Goal: Find specific page/section: Find specific page/section

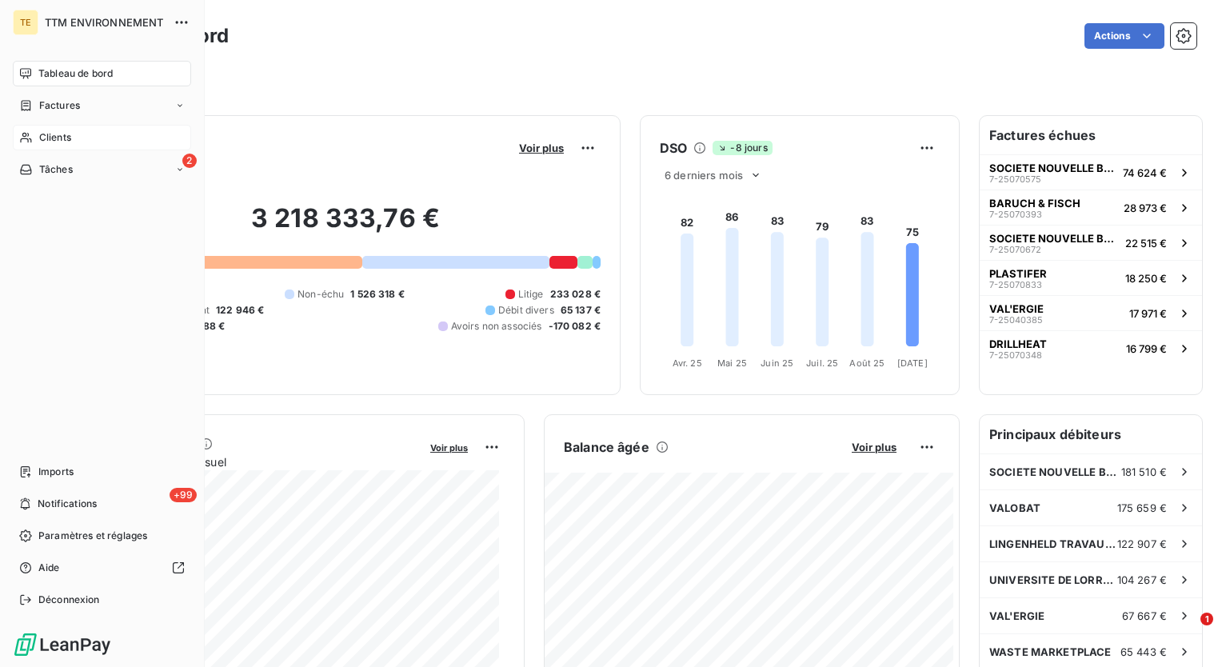
click at [34, 140] on div "Clients" at bounding box center [102, 138] width 178 height 26
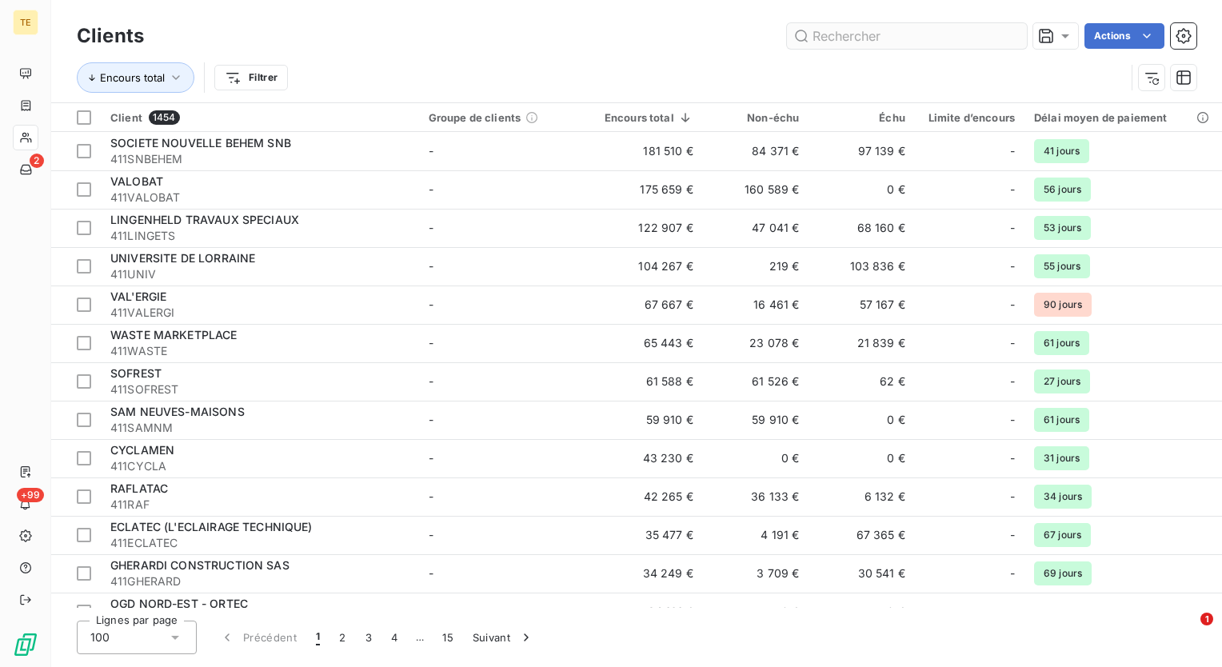
click at [842, 37] on input "text" at bounding box center [907, 36] width 240 height 26
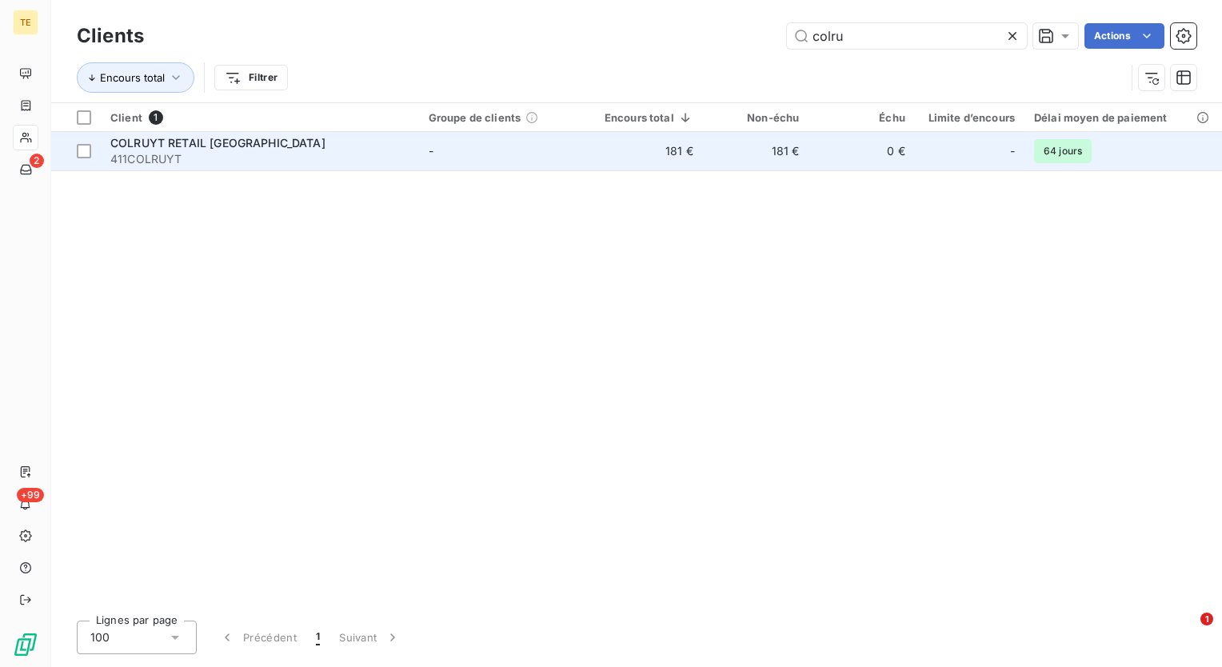
type input "colru"
click at [263, 152] on span "411COLRUYT" at bounding box center [259, 159] width 299 height 16
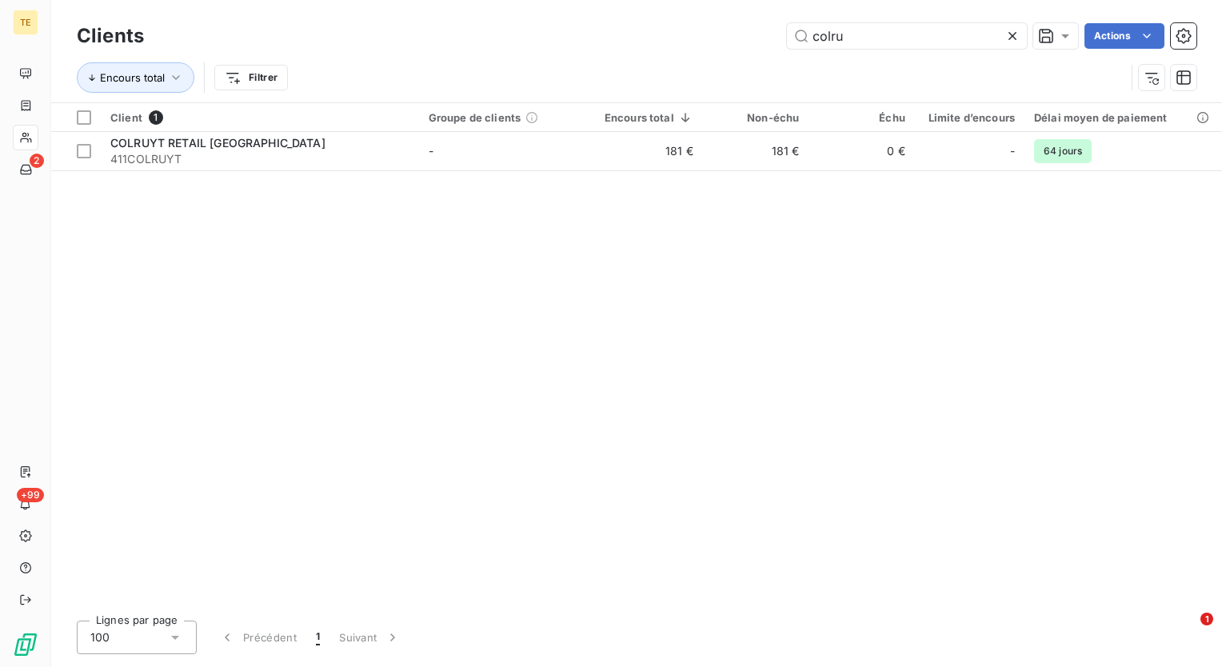
click at [105, 42] on h3 "Clients" at bounding box center [110, 36] width 67 height 29
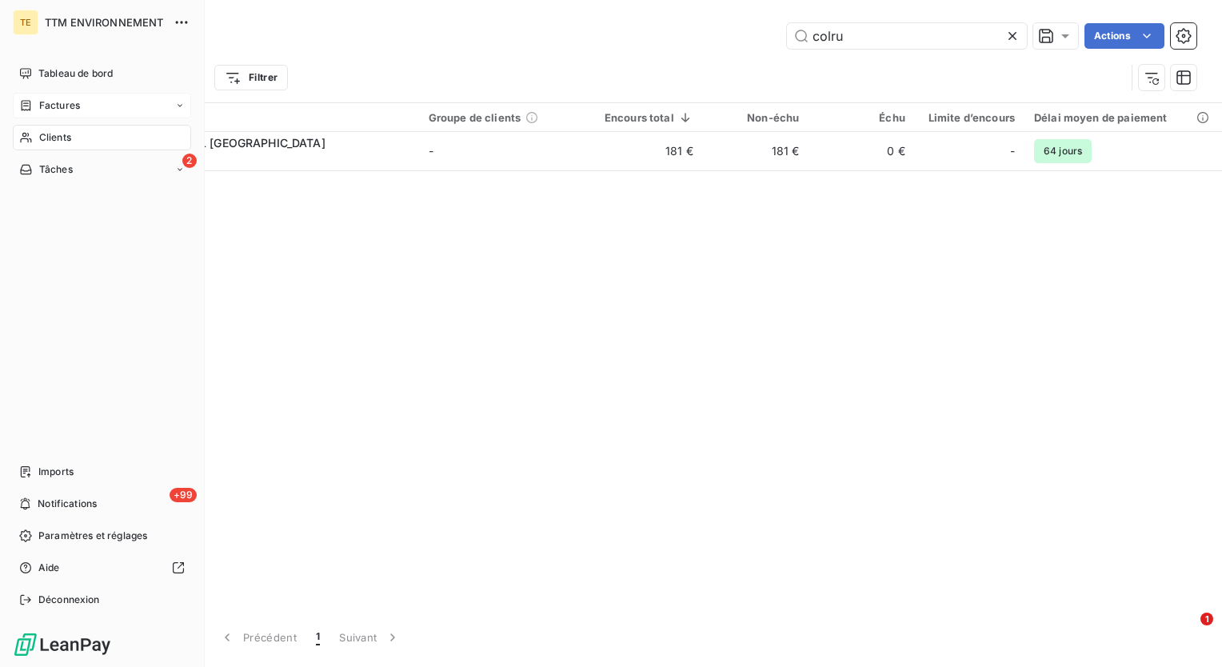
click at [44, 106] on span "Factures" at bounding box center [59, 105] width 41 height 14
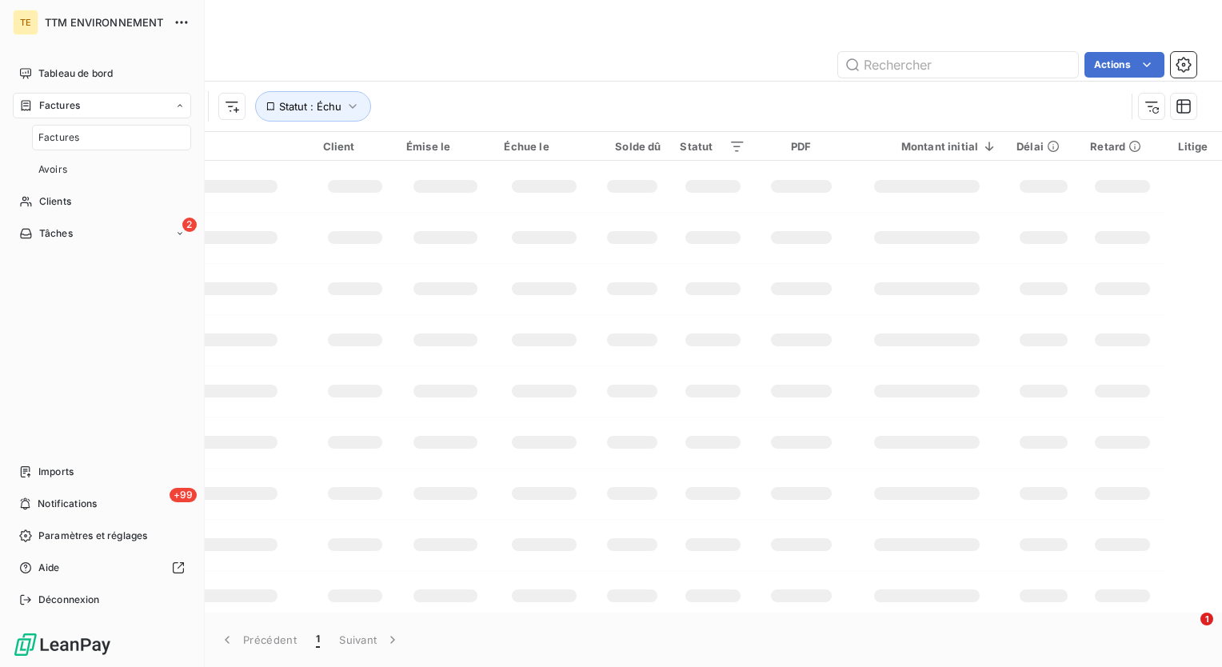
click at [63, 137] on span "Factures" at bounding box center [58, 137] width 41 height 14
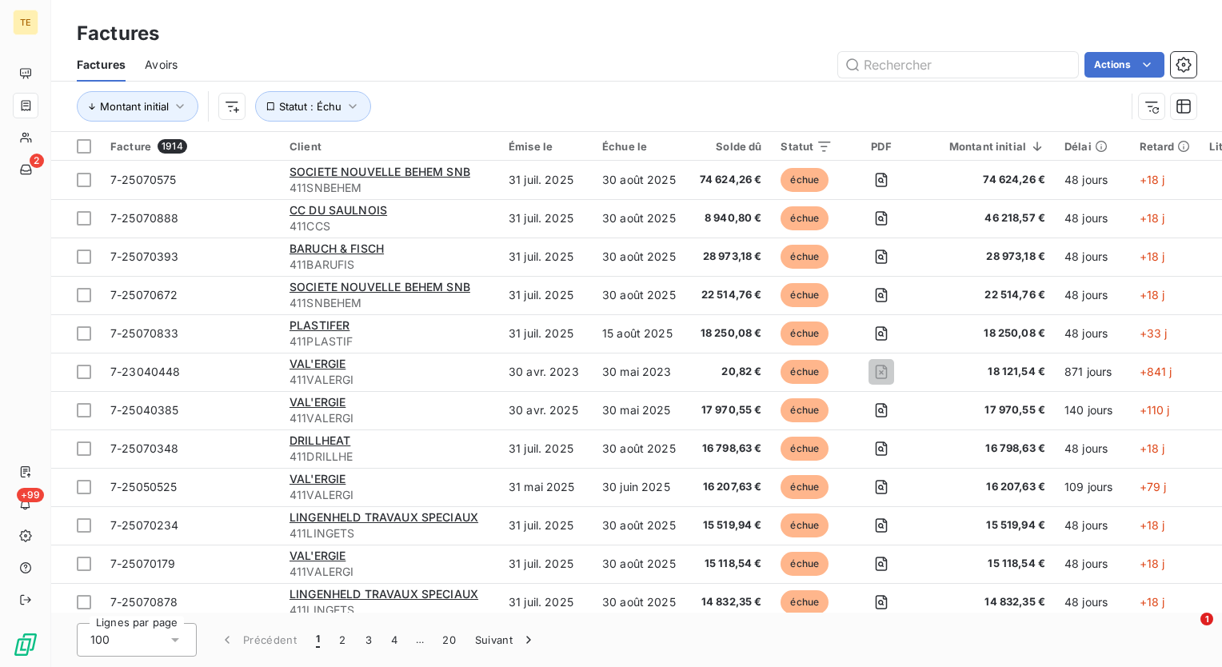
click at [492, 39] on div "Factures" at bounding box center [636, 33] width 1171 height 29
drag, startPoint x: 344, startPoint y: 54, endPoint x: 342, endPoint y: 90, distance: 36.1
click at [344, 54] on div "Actions" at bounding box center [697, 65] width 1000 height 26
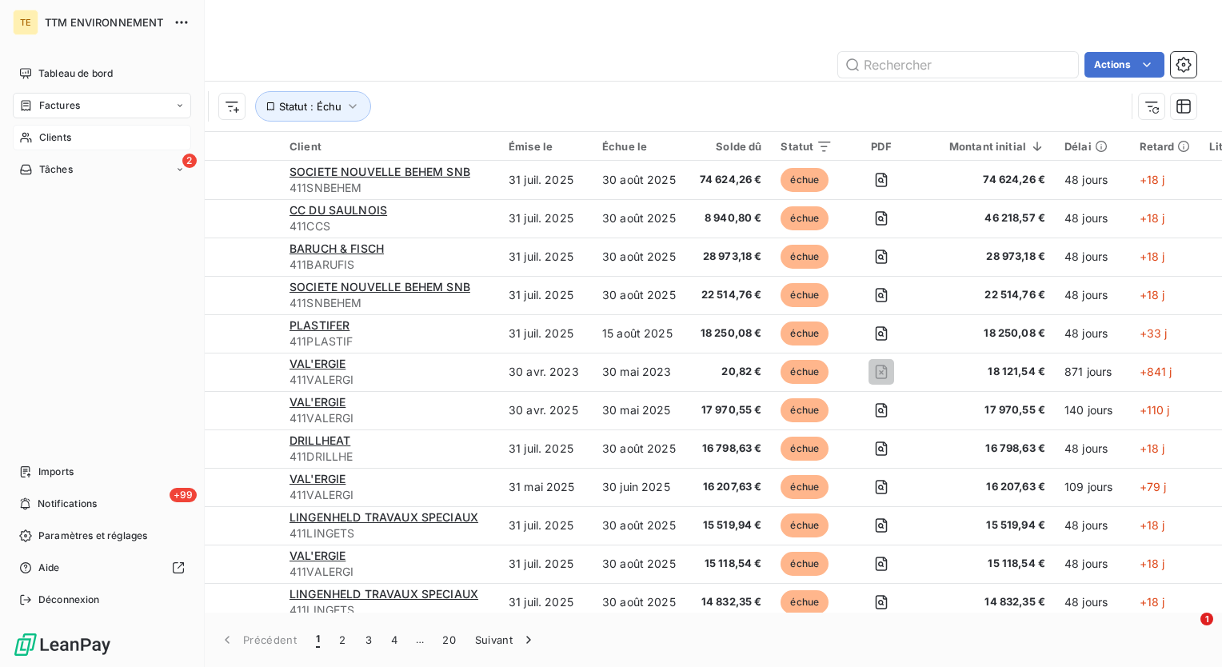
click at [39, 131] on span "Clients" at bounding box center [55, 137] width 32 height 14
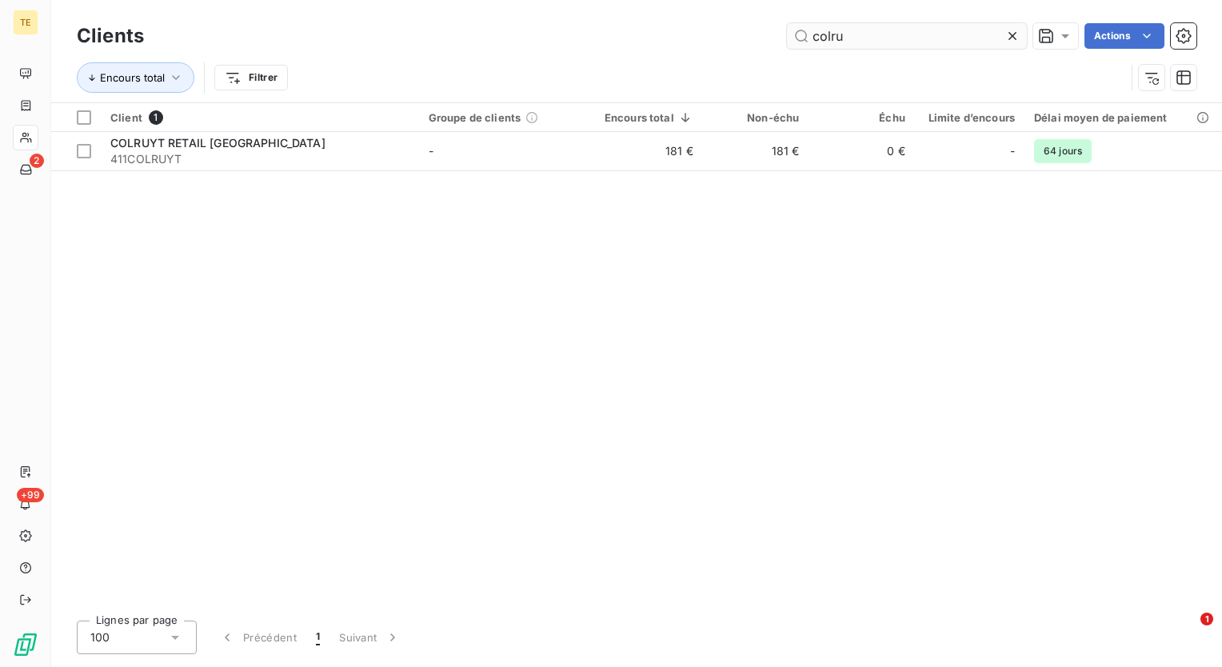
click at [851, 34] on input "colru" at bounding box center [907, 36] width 240 height 26
drag, startPoint x: 859, startPoint y: 40, endPoint x: 675, endPoint y: 19, distance: 185.2
click at [702, 22] on div "Clients colru Actions" at bounding box center [637, 36] width 1120 height 34
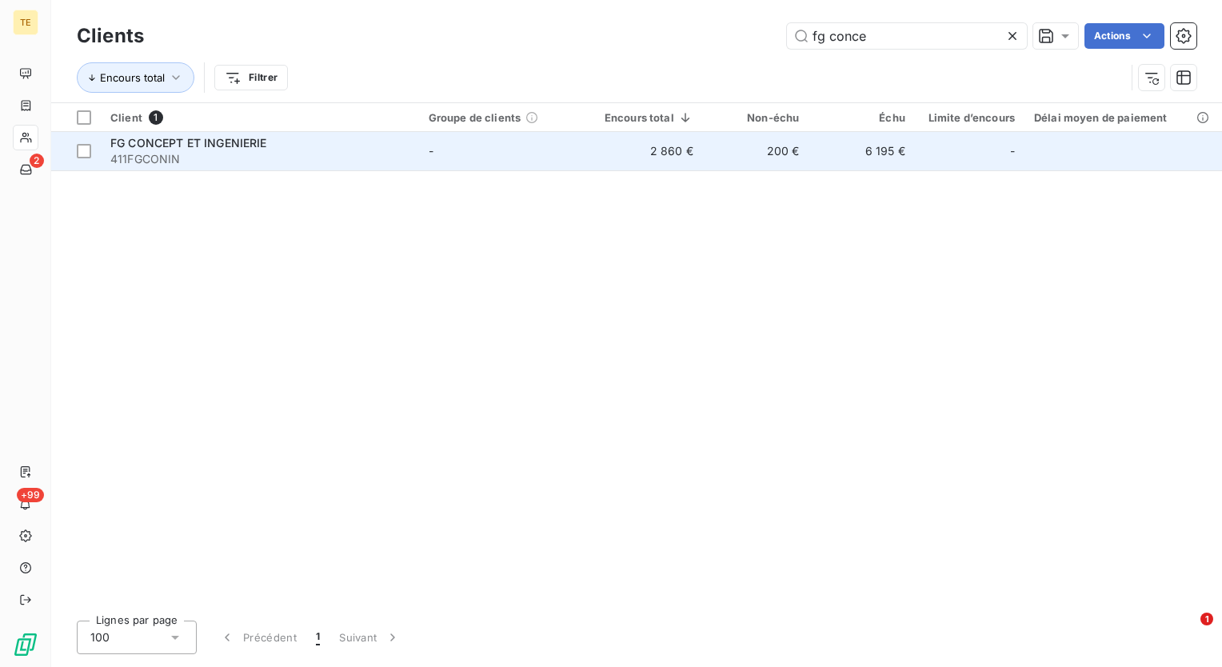
type input "fg conce"
click at [792, 157] on td "200 €" at bounding box center [756, 151] width 106 height 38
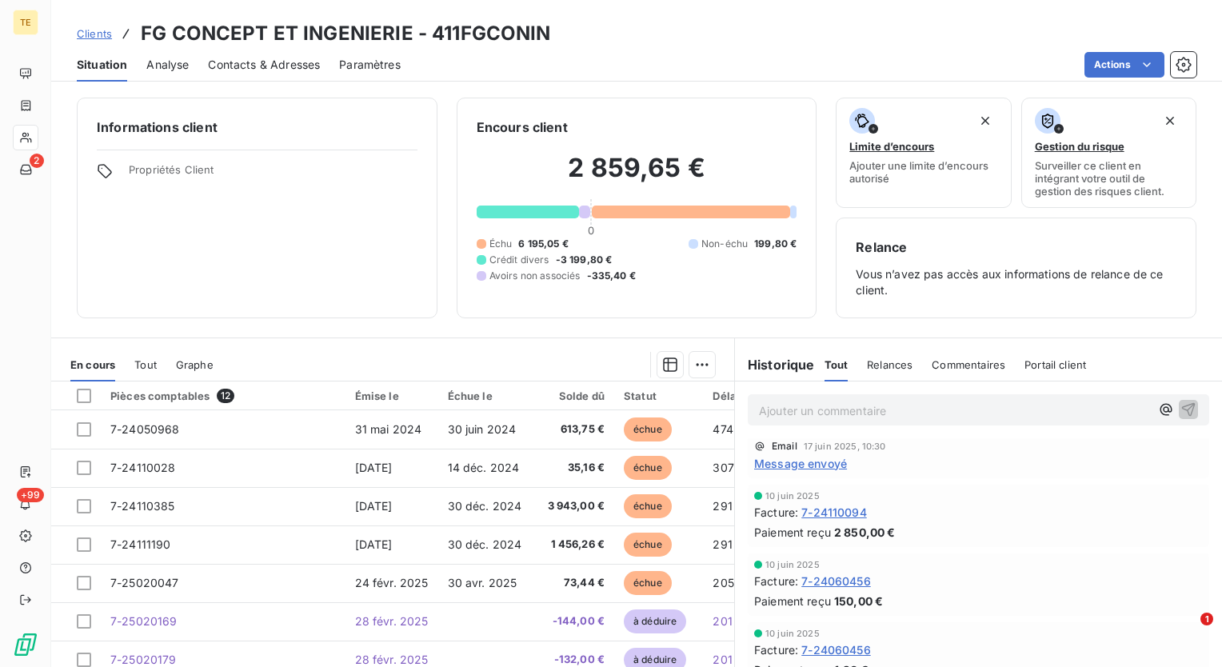
click at [427, 334] on div "Informations client Propriétés Client Encours client 2 859,65 € 0 Échu 6 195,05…" at bounding box center [636, 377] width 1171 height 579
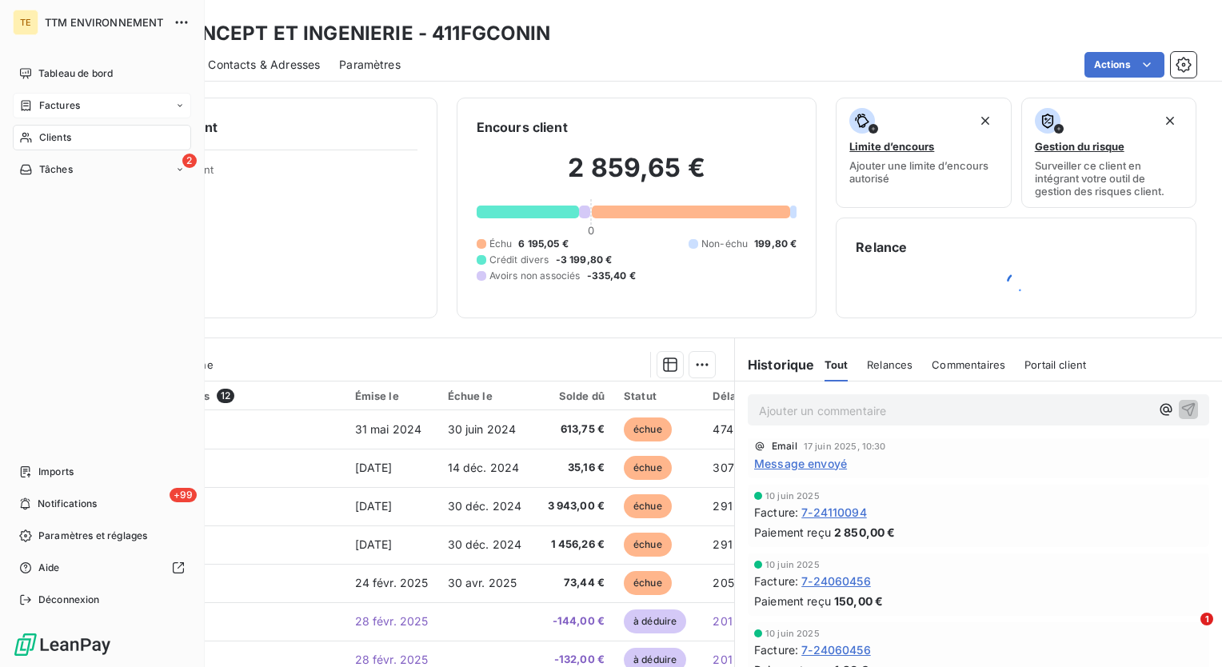
click at [34, 104] on div "Factures" at bounding box center [49, 105] width 61 height 14
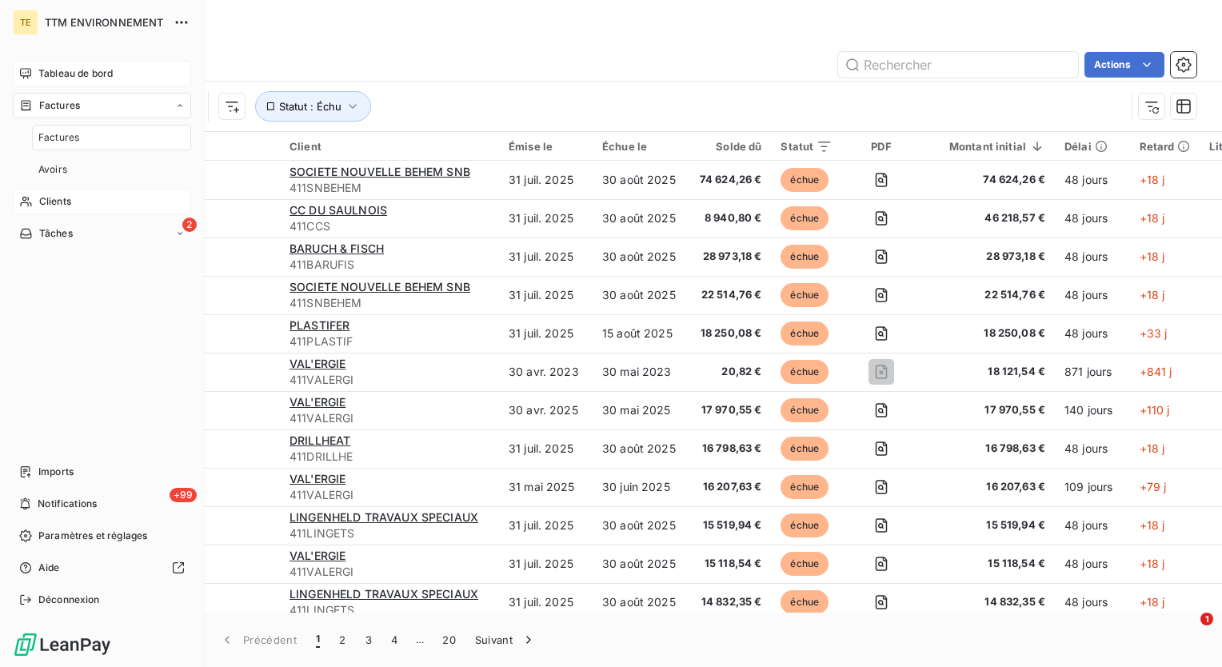
click at [42, 69] on span "Tableau de bord" at bounding box center [75, 73] width 74 height 14
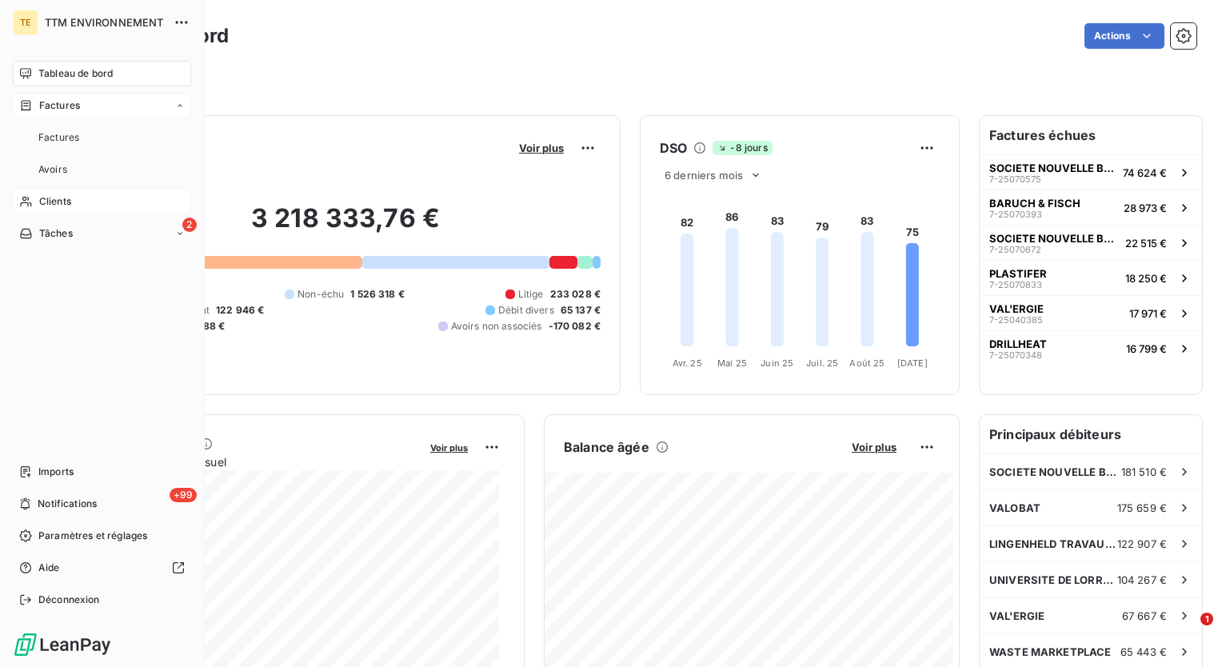
click at [64, 110] on span "Factures" at bounding box center [59, 105] width 41 height 14
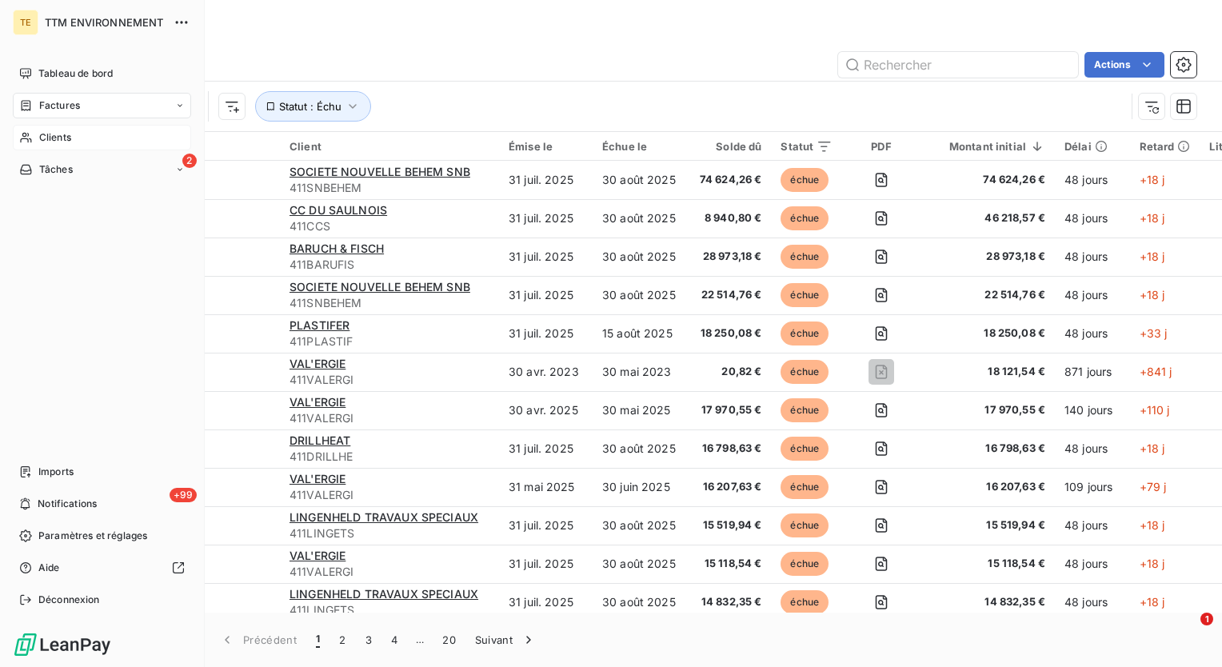
click at [62, 143] on span "Clients" at bounding box center [55, 137] width 32 height 14
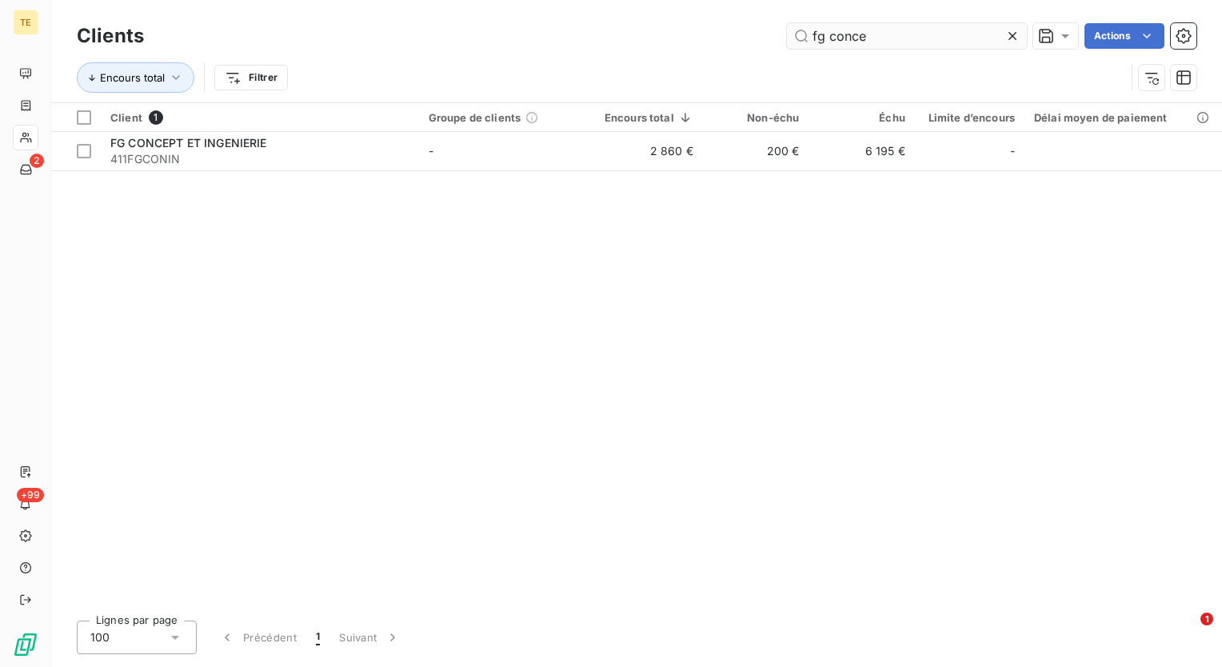
click at [878, 34] on input "fg conce" at bounding box center [907, 36] width 240 height 26
drag, startPoint x: 880, startPoint y: 34, endPoint x: 605, endPoint y: -8, distance: 278.3
click at [605, 0] on html "TE 2 +99 Clients fg conce Actions Encours total Filtrer Client 1 Groupe de clie…" at bounding box center [611, 333] width 1222 height 667
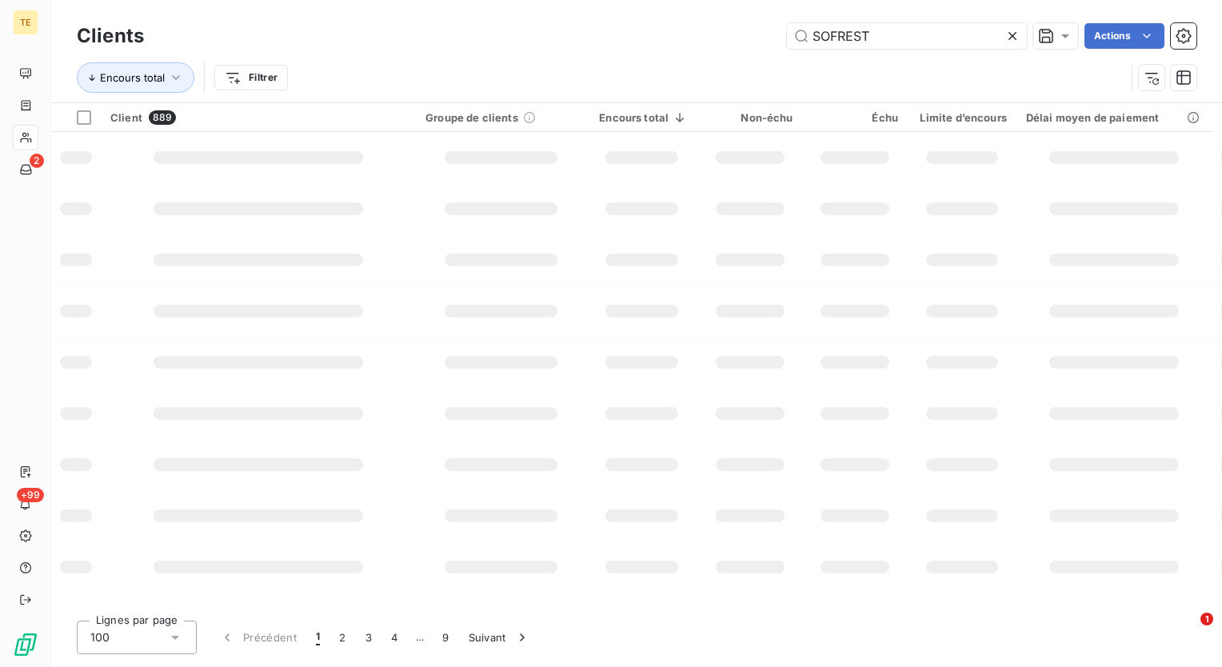
type input "SOFREST"
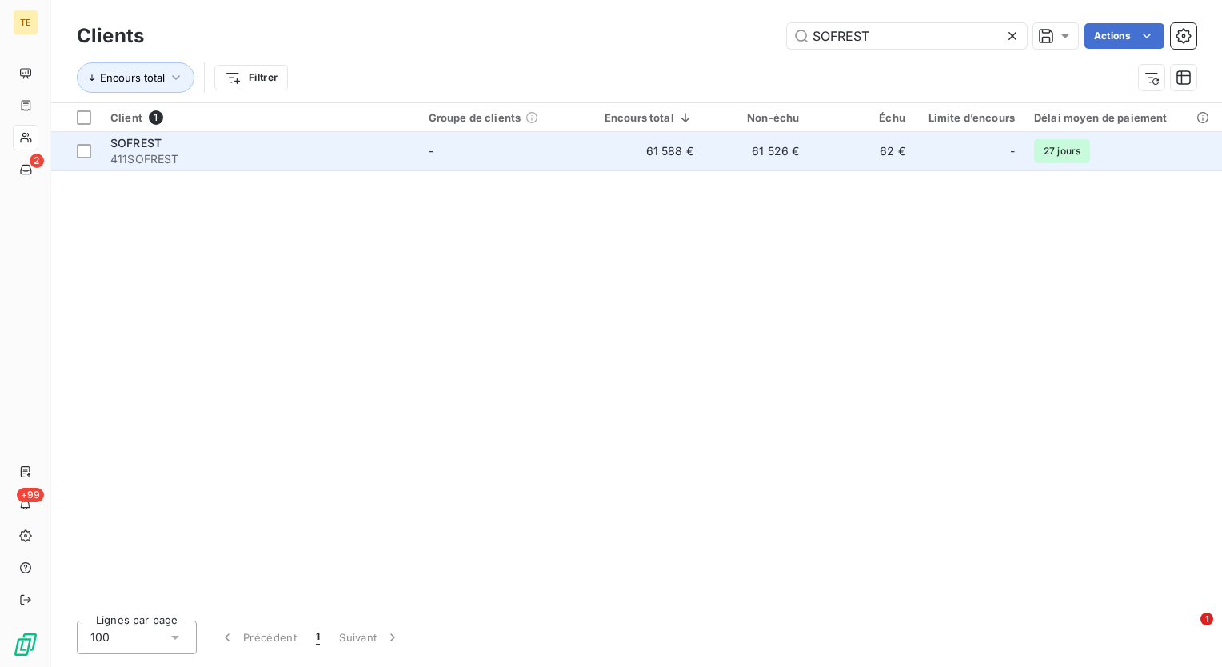
click at [386, 146] on div "SOFREST" at bounding box center [259, 143] width 299 height 16
